Goal: Navigation & Orientation: Find specific page/section

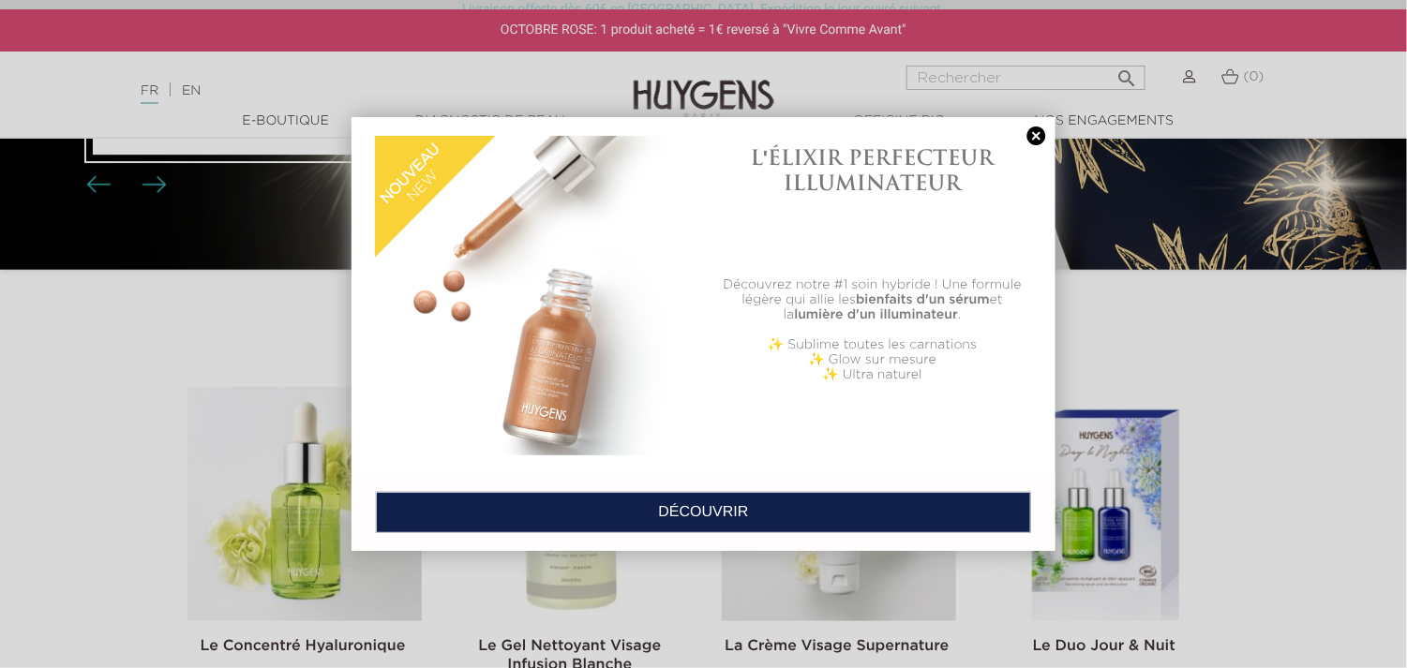
scroll to position [187, 0]
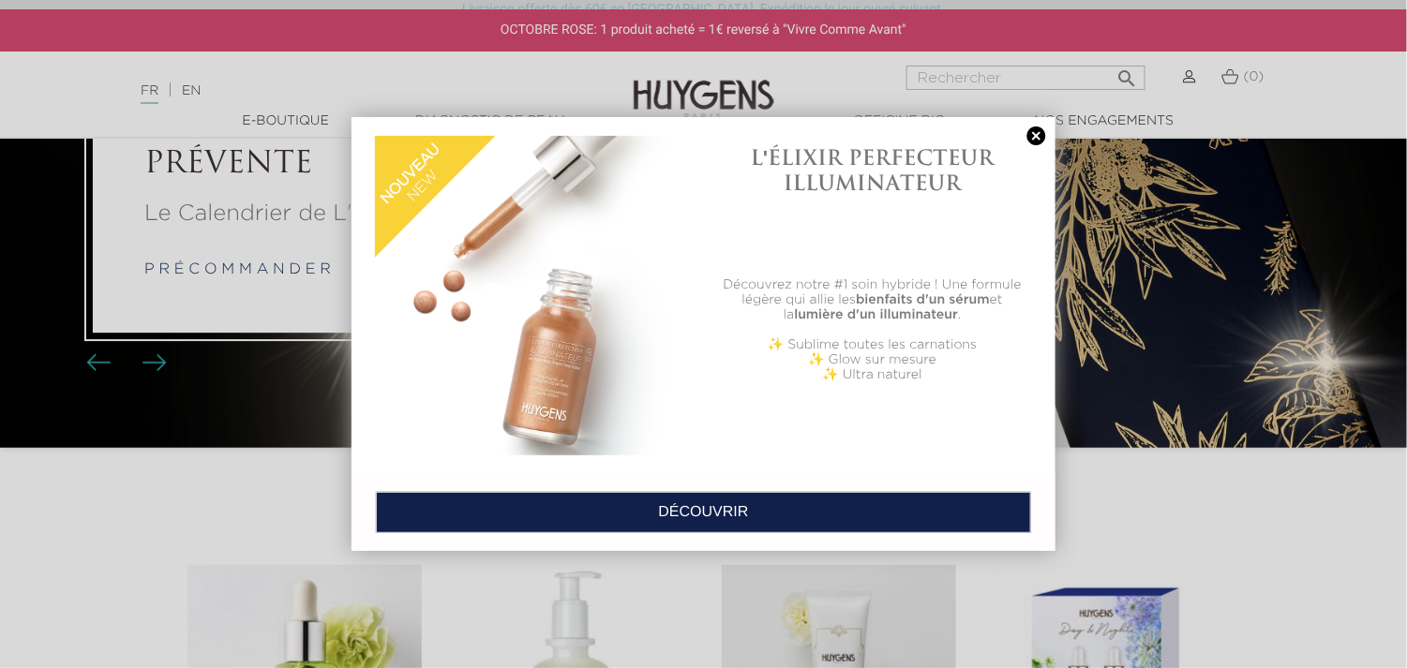
click at [1030, 133] on link at bounding box center [1036, 137] width 26 height 20
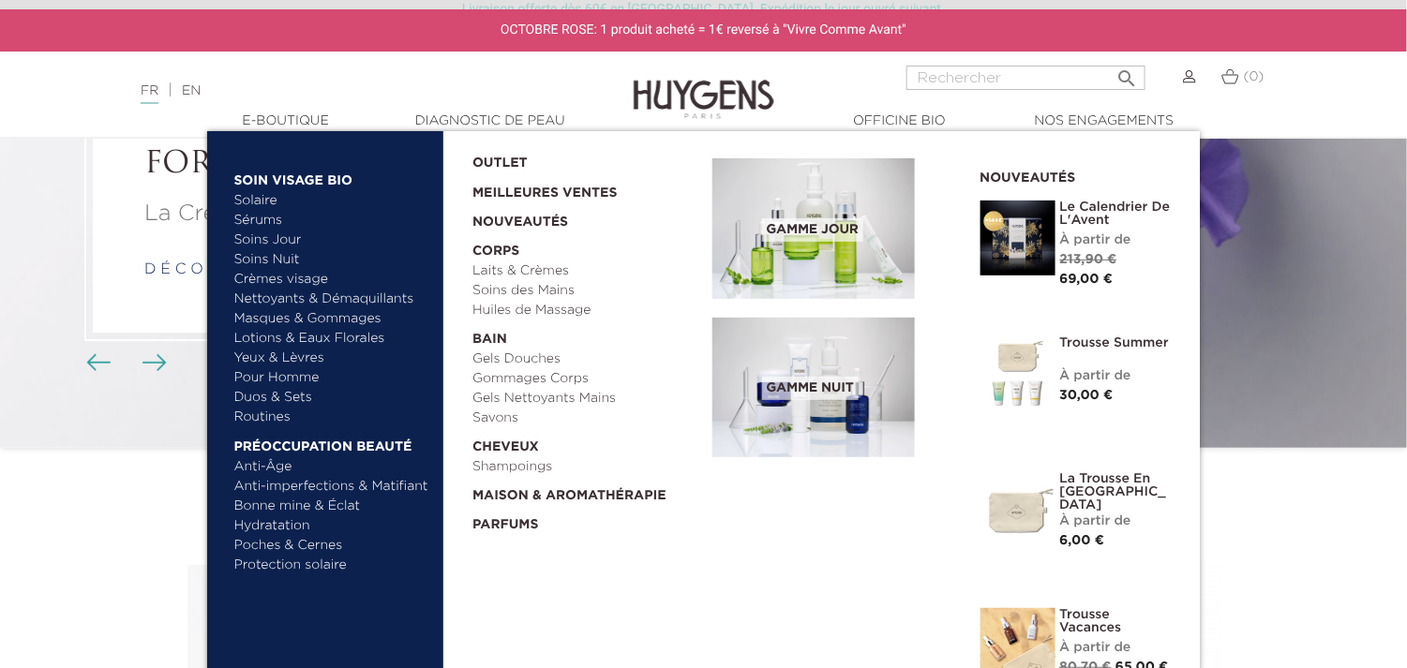
click at [260, 216] on link "Sérums" at bounding box center [332, 221] width 196 height 20
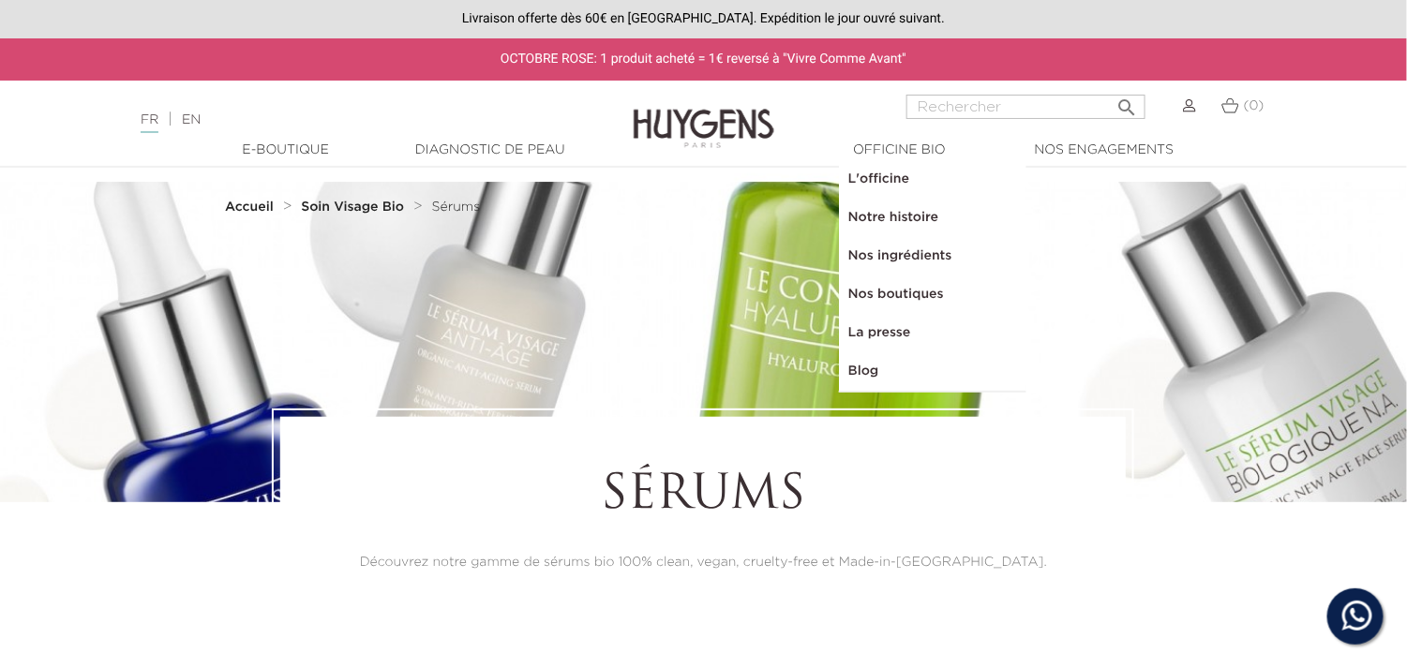
click at [874, 288] on link "Nos boutiques" at bounding box center [932, 295] width 187 height 38
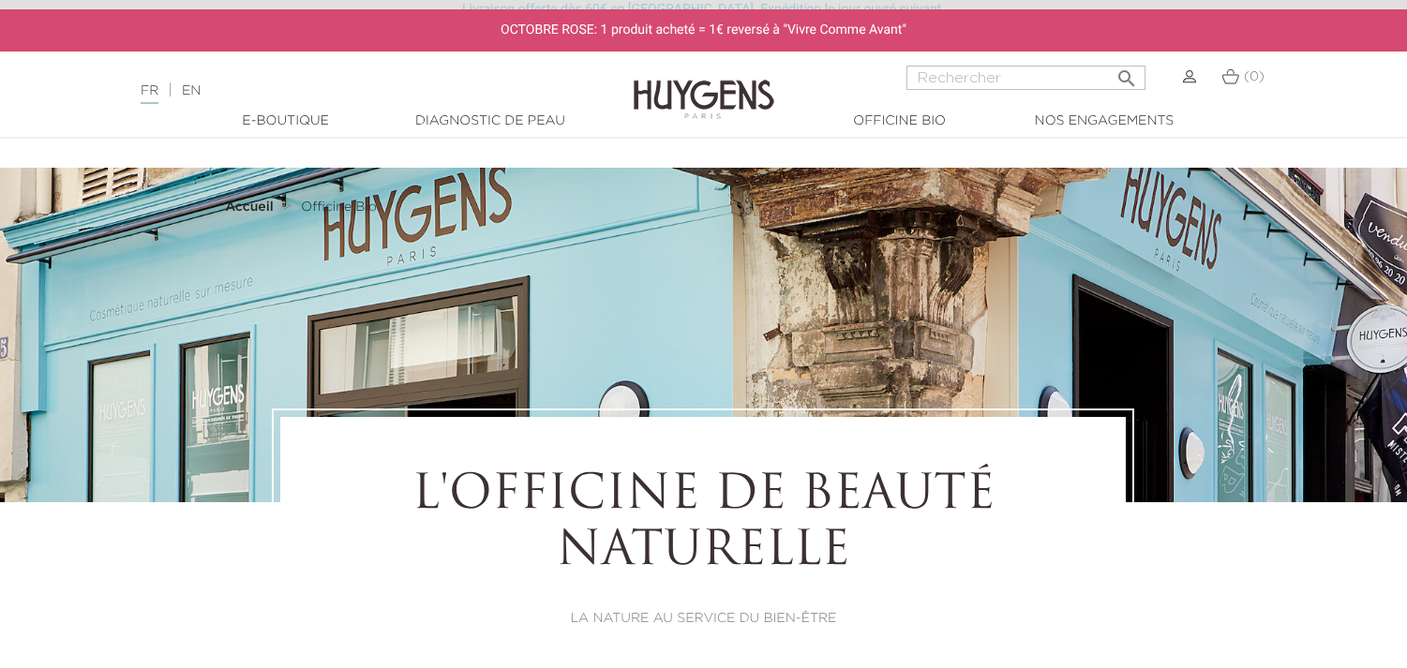
select select "FR"
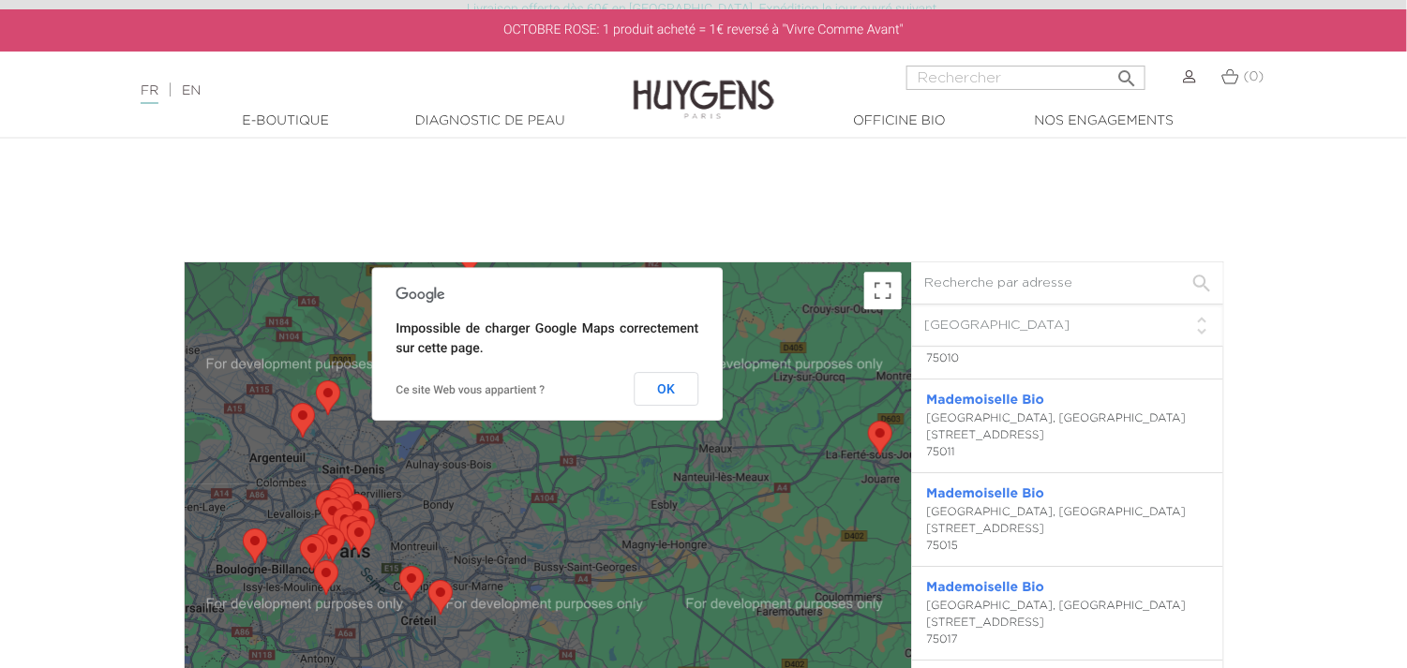
scroll to position [1031, 0]
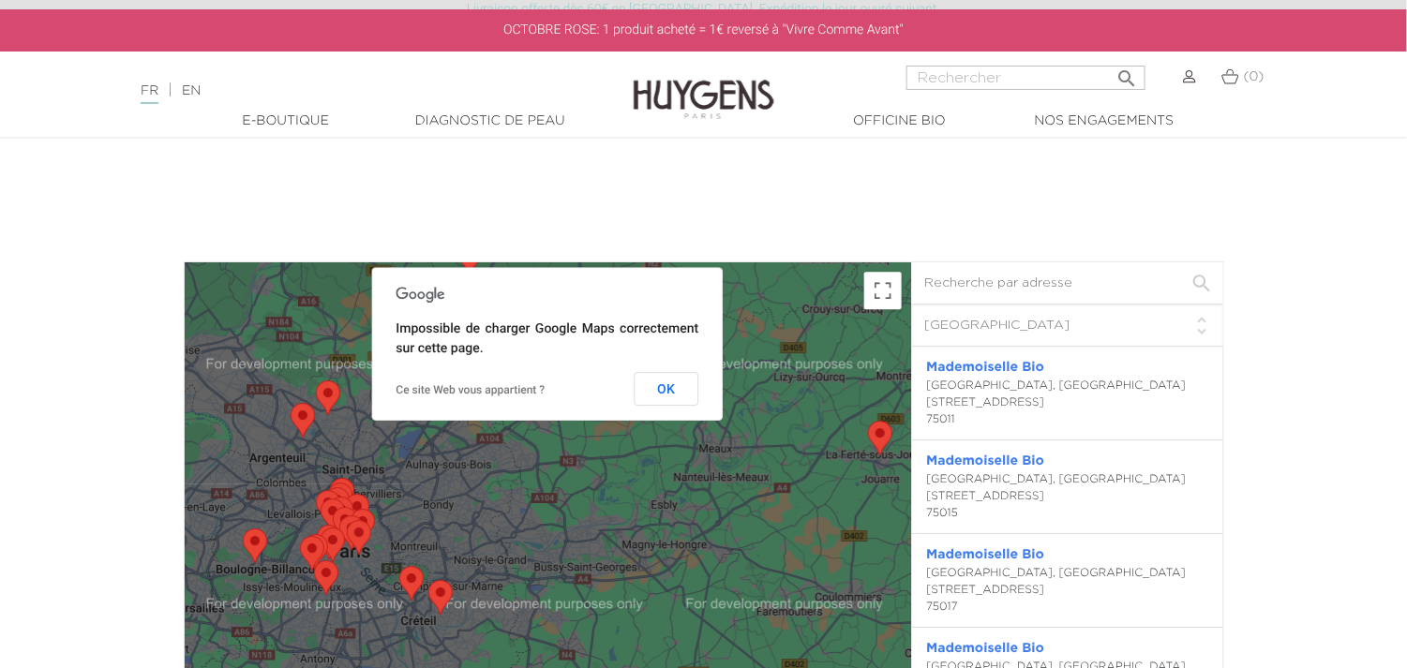
click at [1003, 461] on link "Mademoiselle Bio" at bounding box center [986, 460] width 118 height 13
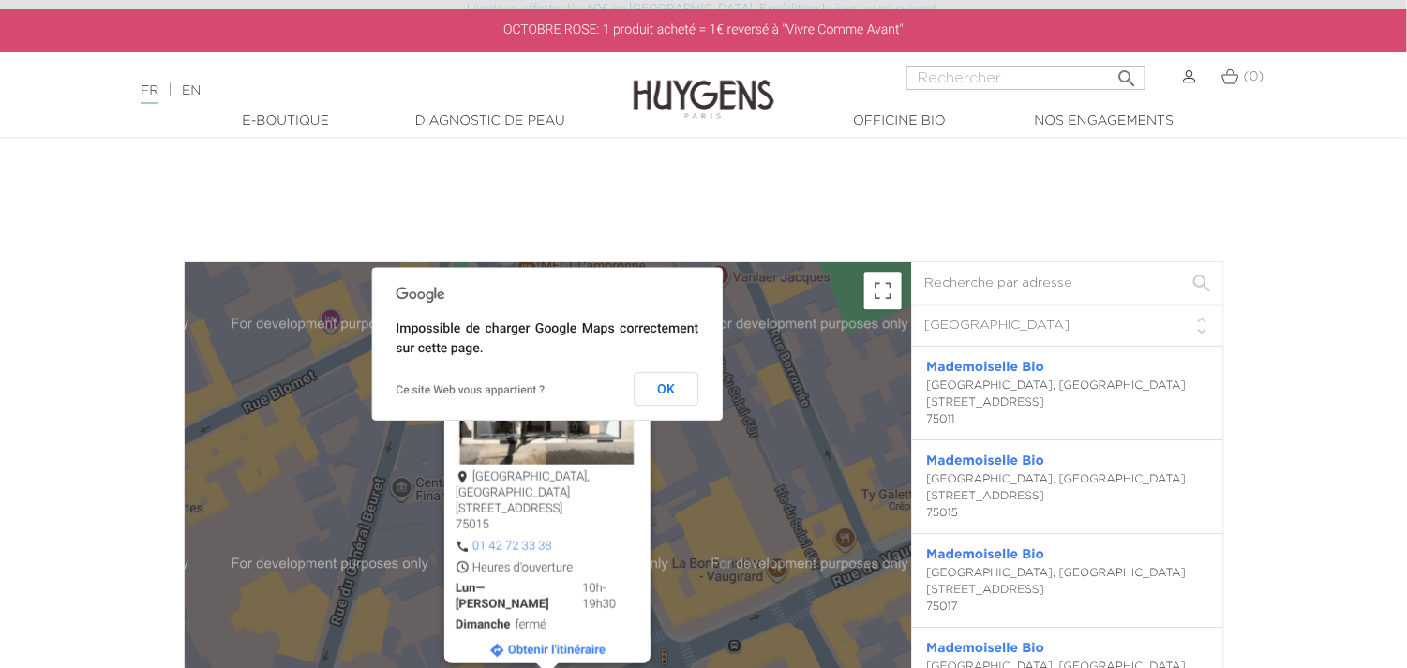
scroll to position [937, 0]
click at [685, 394] on button "OK" at bounding box center [666, 389] width 65 height 34
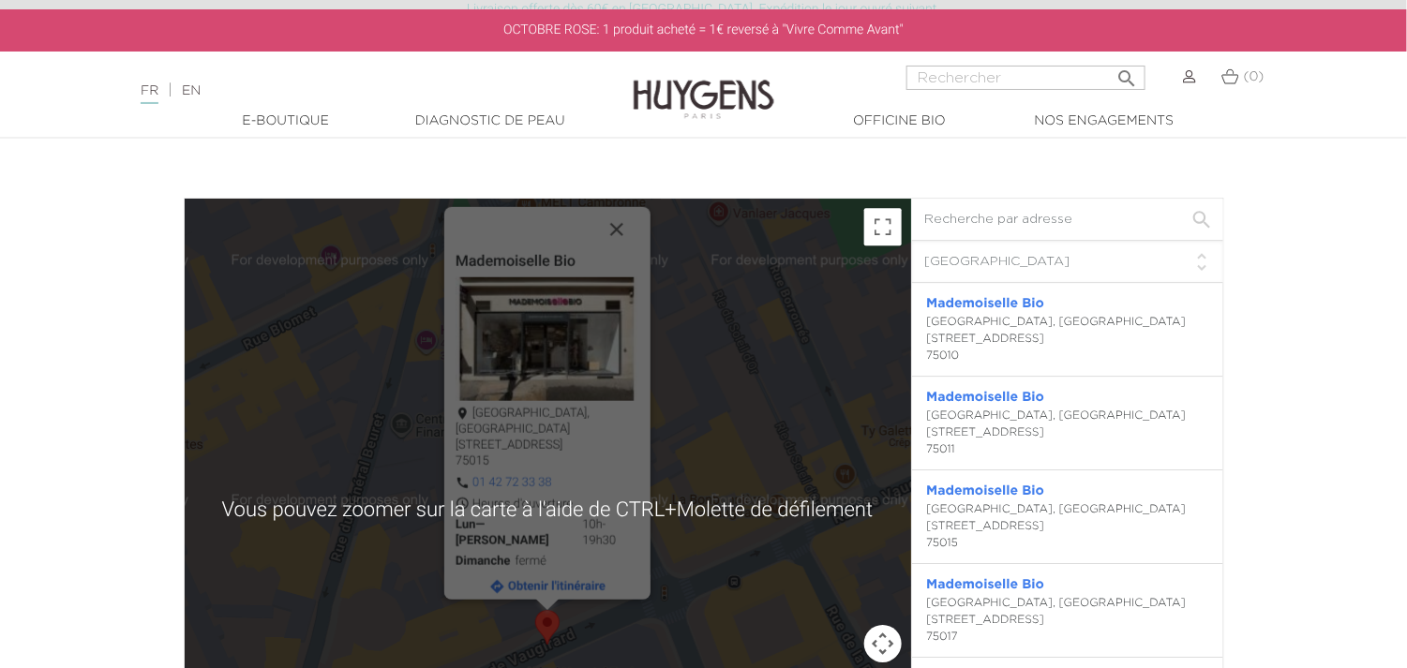
scroll to position [4241, 0]
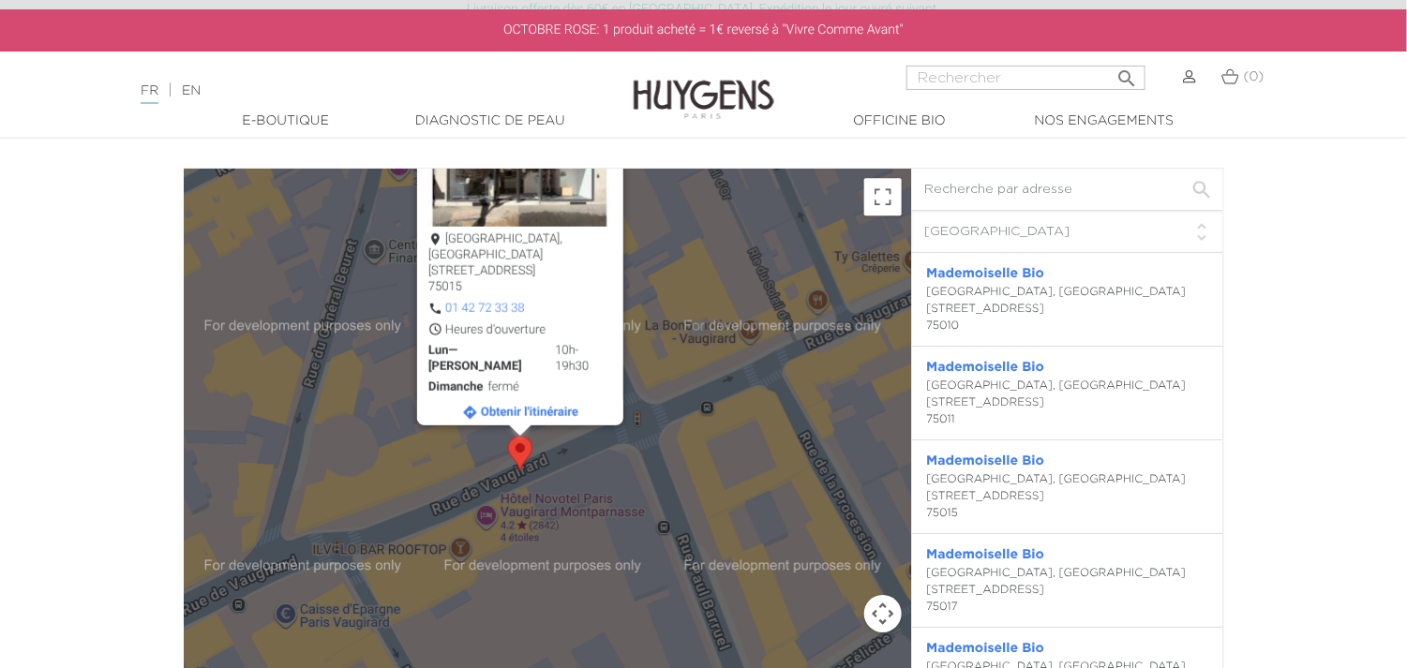
drag, startPoint x: 709, startPoint y: 471, endPoint x: 680, endPoint y: 323, distance: 150.9
click at [680, 323] on div "[GEOGRAPHIC_DATA][STREET_ADDRESS] 01 42 72 33 38 Heures d'ouverture Lun—Sam 10h…" at bounding box center [548, 480] width 726 height 622
click at [983, 309] on div "[GEOGRAPHIC_DATA], [GEOGRAPHIC_DATA] [STREET_ADDRESS]" at bounding box center [1067, 309] width 281 height 51
click at [979, 275] on link "Mademoiselle Bio" at bounding box center [986, 273] width 118 height 13
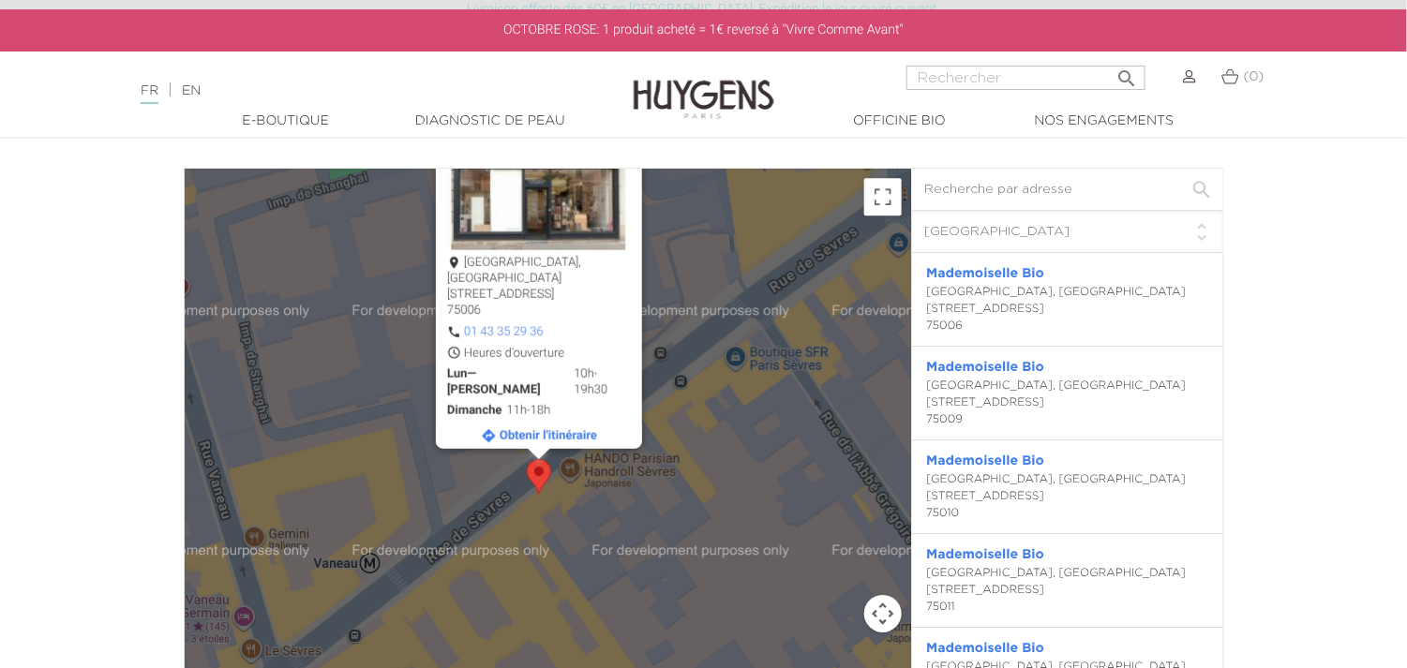
drag, startPoint x: 750, startPoint y: 385, endPoint x: 741, endPoint y: 262, distance: 123.0
click at [741, 262] on div "[GEOGRAPHIC_DATA][STREET_ADDRESS] 01 43 35 29 36 Heures d'ouverture Lun—Sam 10h…" at bounding box center [548, 480] width 726 height 622
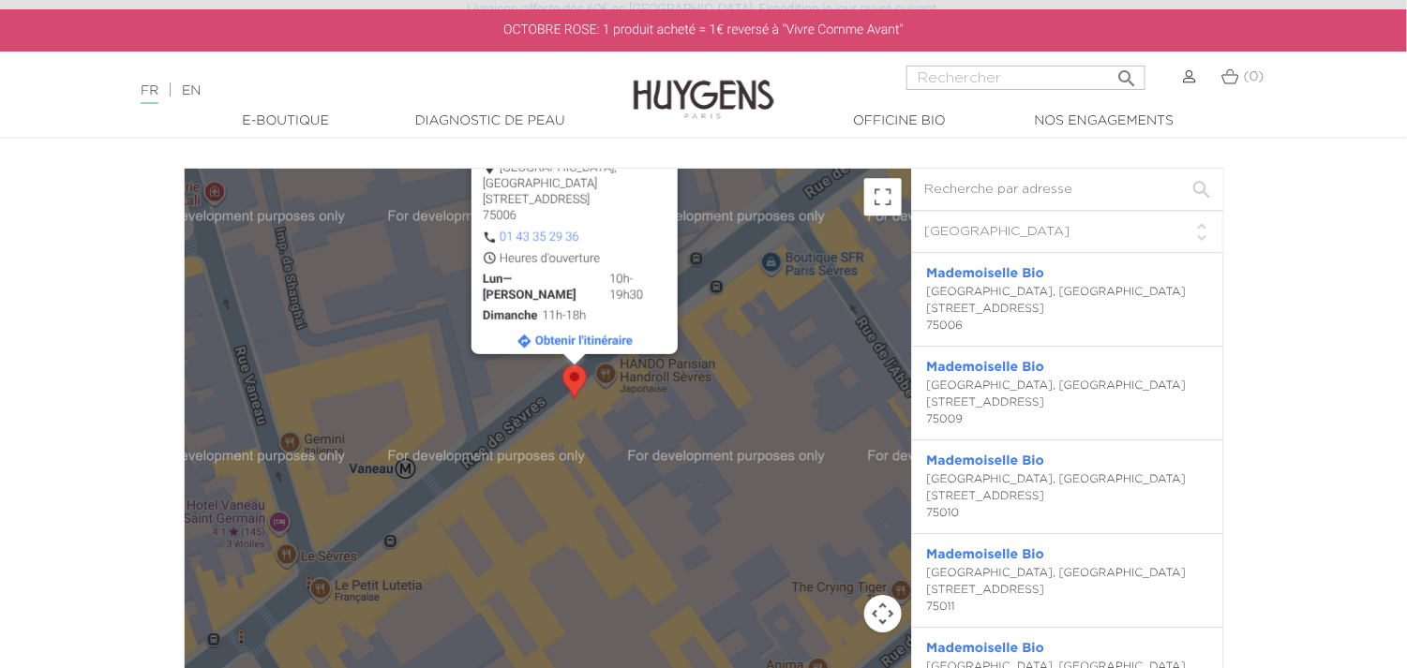
drag, startPoint x: 691, startPoint y: 460, endPoint x: 726, endPoint y: 365, distance: 101.1
click at [726, 365] on div "[GEOGRAPHIC_DATA][STREET_ADDRESS] 01 43 35 29 36 Heures d'ouverture Lun—Sam 10h…" at bounding box center [548, 480] width 726 height 622
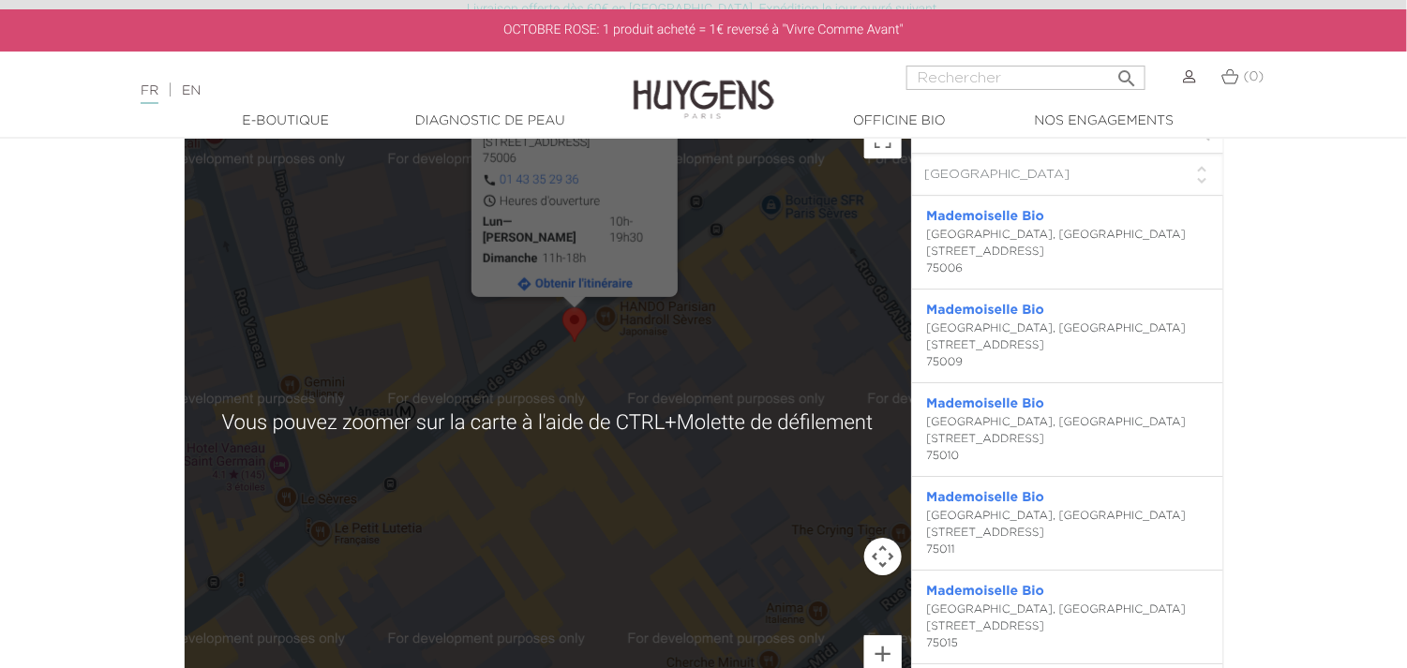
scroll to position [4335, 0]
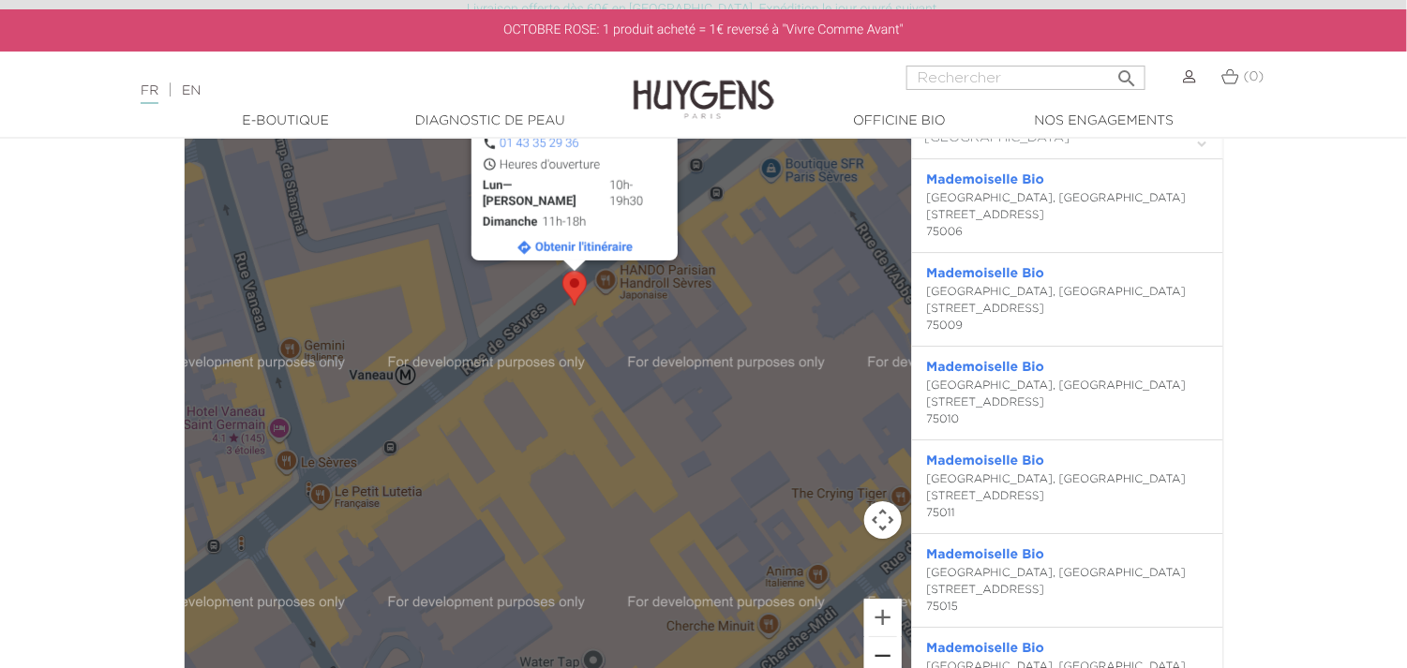
click at [889, 649] on button "Zoom arrière" at bounding box center [882, 655] width 37 height 37
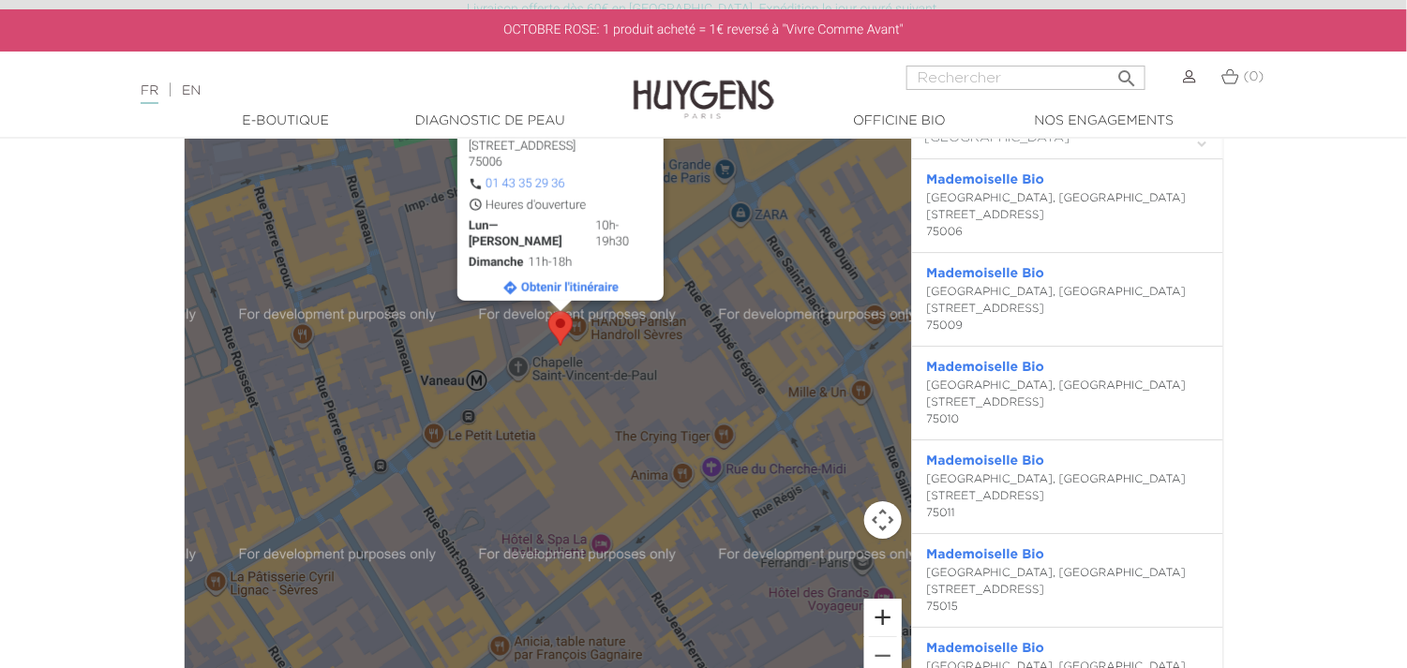
click at [884, 619] on button "Zoom avant" at bounding box center [882, 617] width 37 height 37
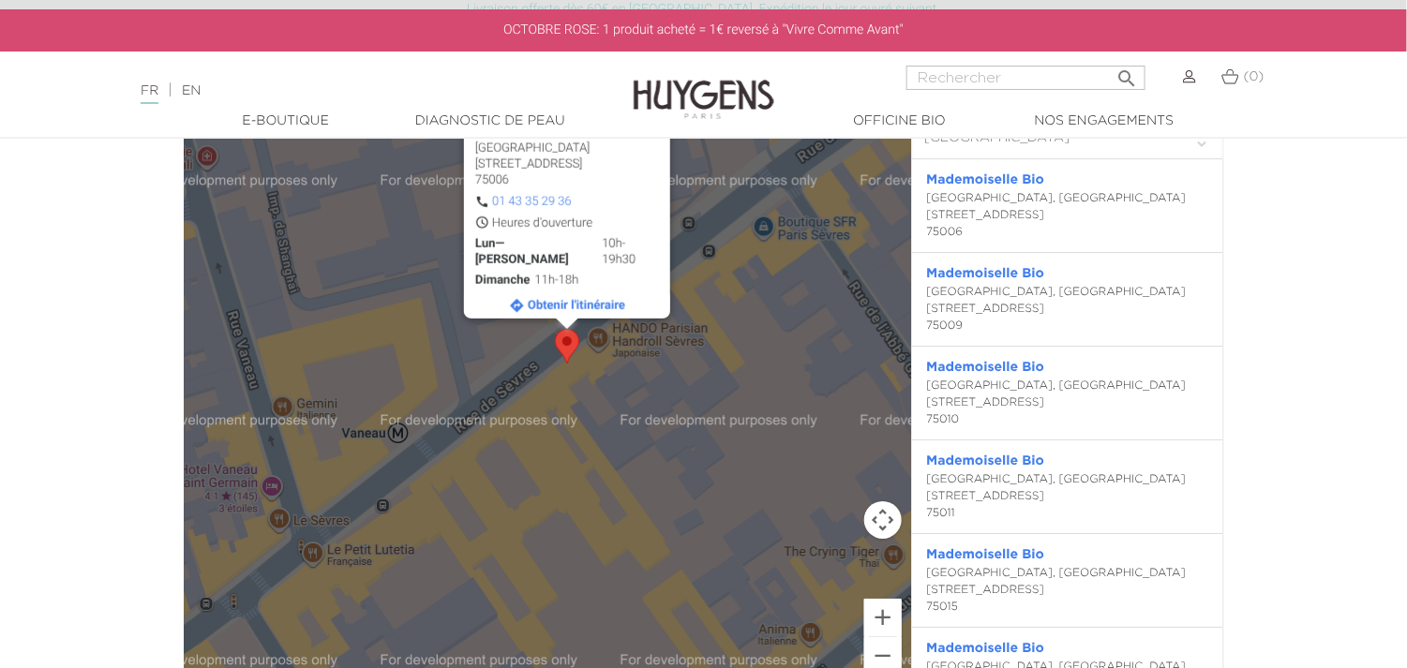
drag, startPoint x: 564, startPoint y: 352, endPoint x: 559, endPoint y: 408, distance: 55.6
click at [559, 408] on div "[GEOGRAPHIC_DATA][STREET_ADDRESS] 01 43 35 29 36 Heures d'ouverture Lun—Sam 10h…" at bounding box center [548, 386] width 726 height 622
drag, startPoint x: 576, startPoint y: 274, endPoint x: 573, endPoint y: 349, distance: 75.1
click at [573, 386] on div "[GEOGRAPHIC_DATA][STREET_ADDRESS] 01 43 35 29 36 Heures d'ouverture Lun—Sam 10h…" at bounding box center [910, 386] width 726 height 0
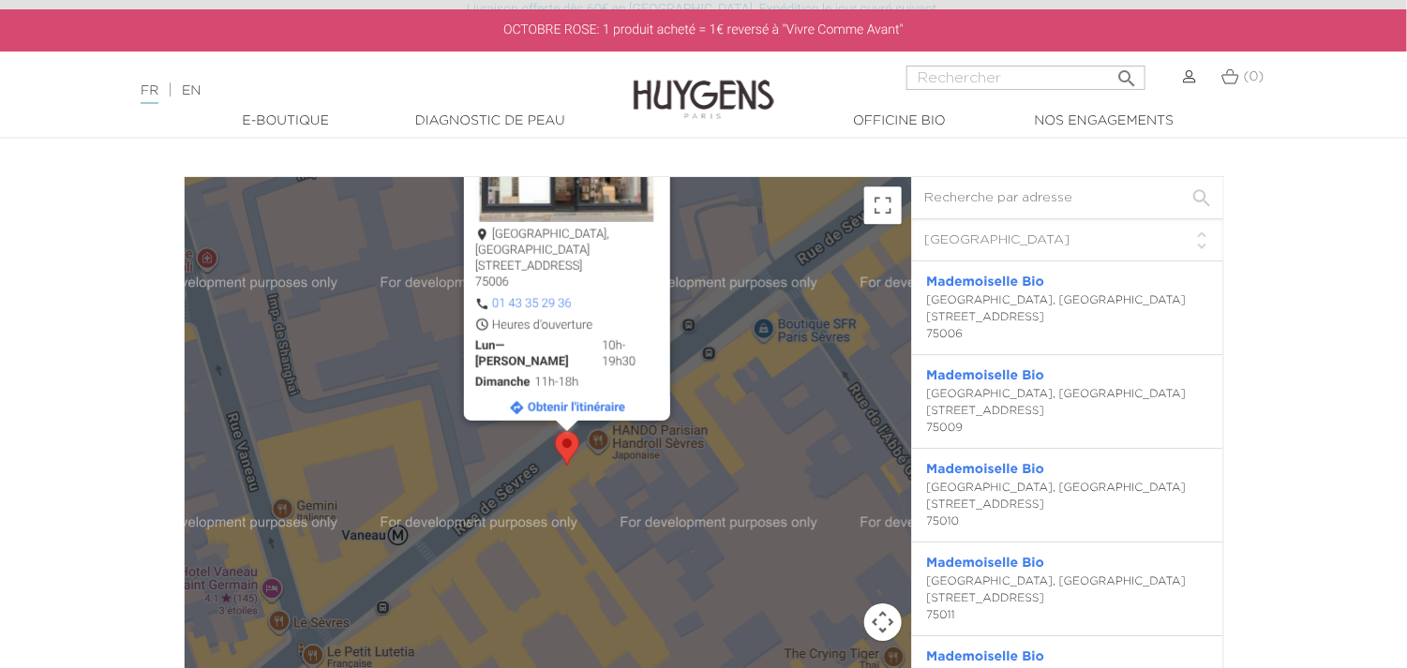
scroll to position [4148, 0]
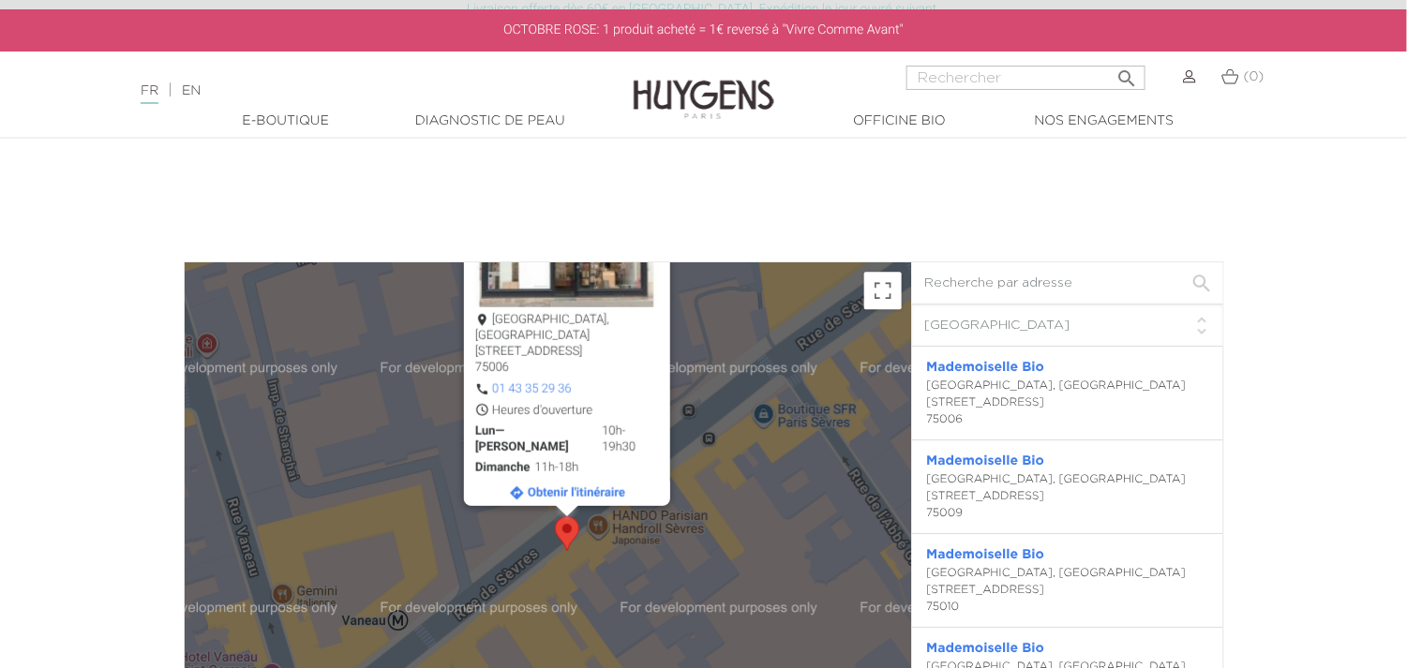
click at [573, 298] on img at bounding box center [567, 246] width 184 height 125
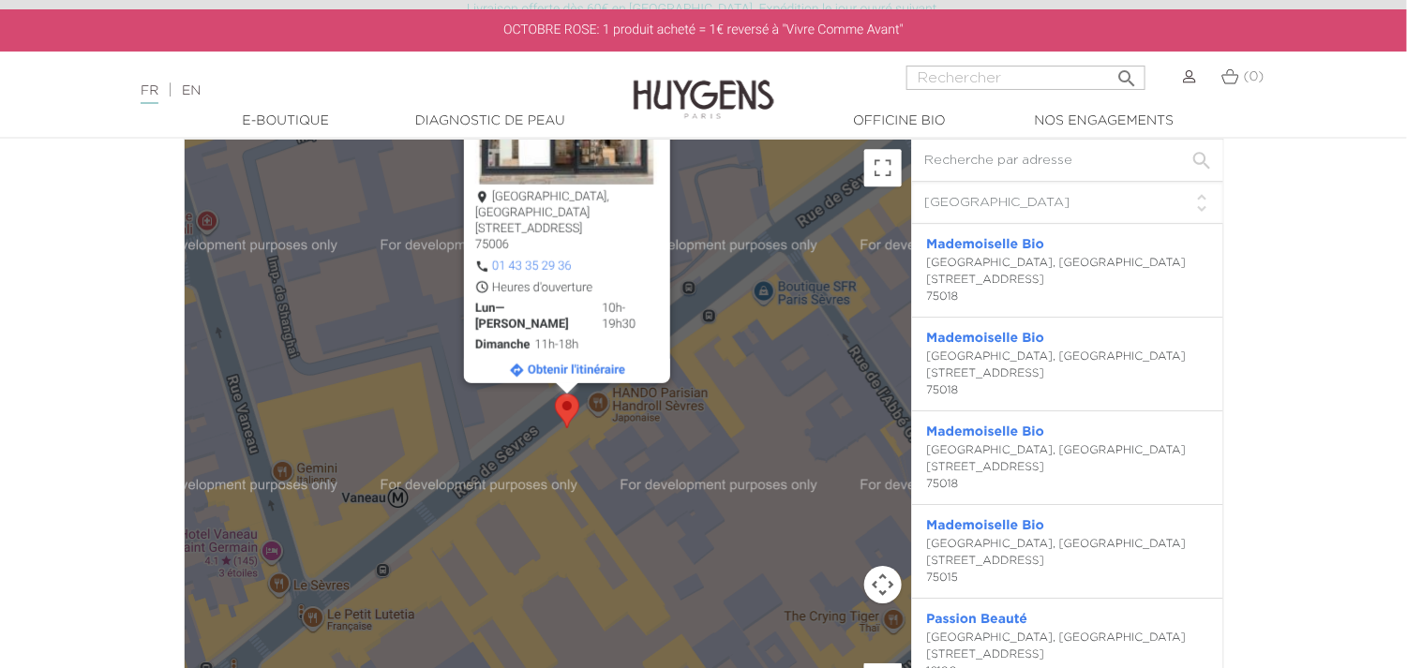
scroll to position [4241, 0]
